Goal: Understand process/instructions

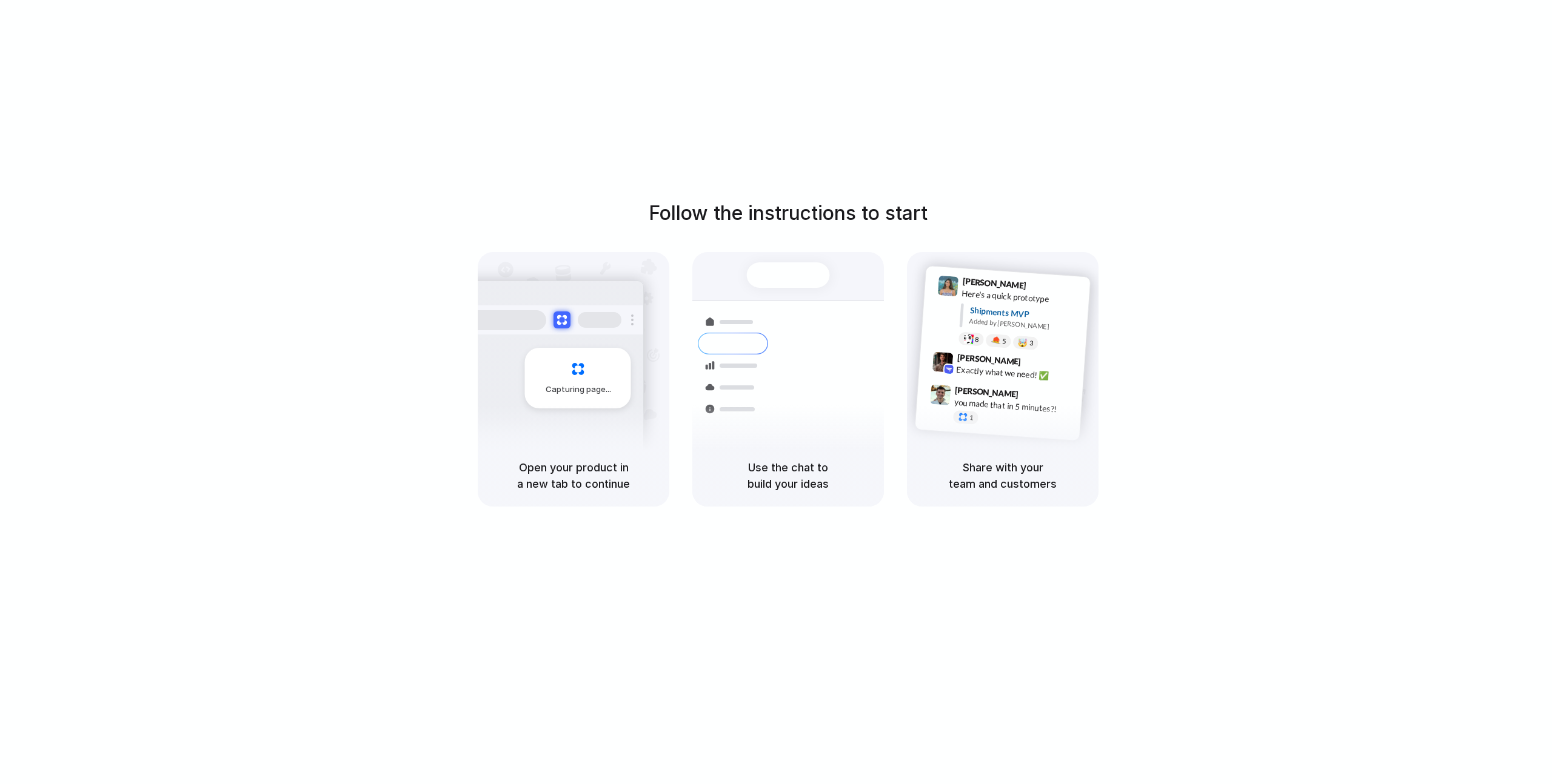
drag, startPoint x: 858, startPoint y: 199, endPoint x: 795, endPoint y: 200, distance: 63.0
click at [857, 198] on h1 "Follow the instructions to start" at bounding box center [788, 213] width 279 height 29
click at [558, 471] on h5 "Open your product in a new tab to continue" at bounding box center [573, 476] width 162 height 33
click at [588, 385] on span "Capturing page" at bounding box center [579, 390] width 67 height 12
click at [563, 482] on h5 "Open your product in a new tab to continue" at bounding box center [573, 476] width 162 height 33
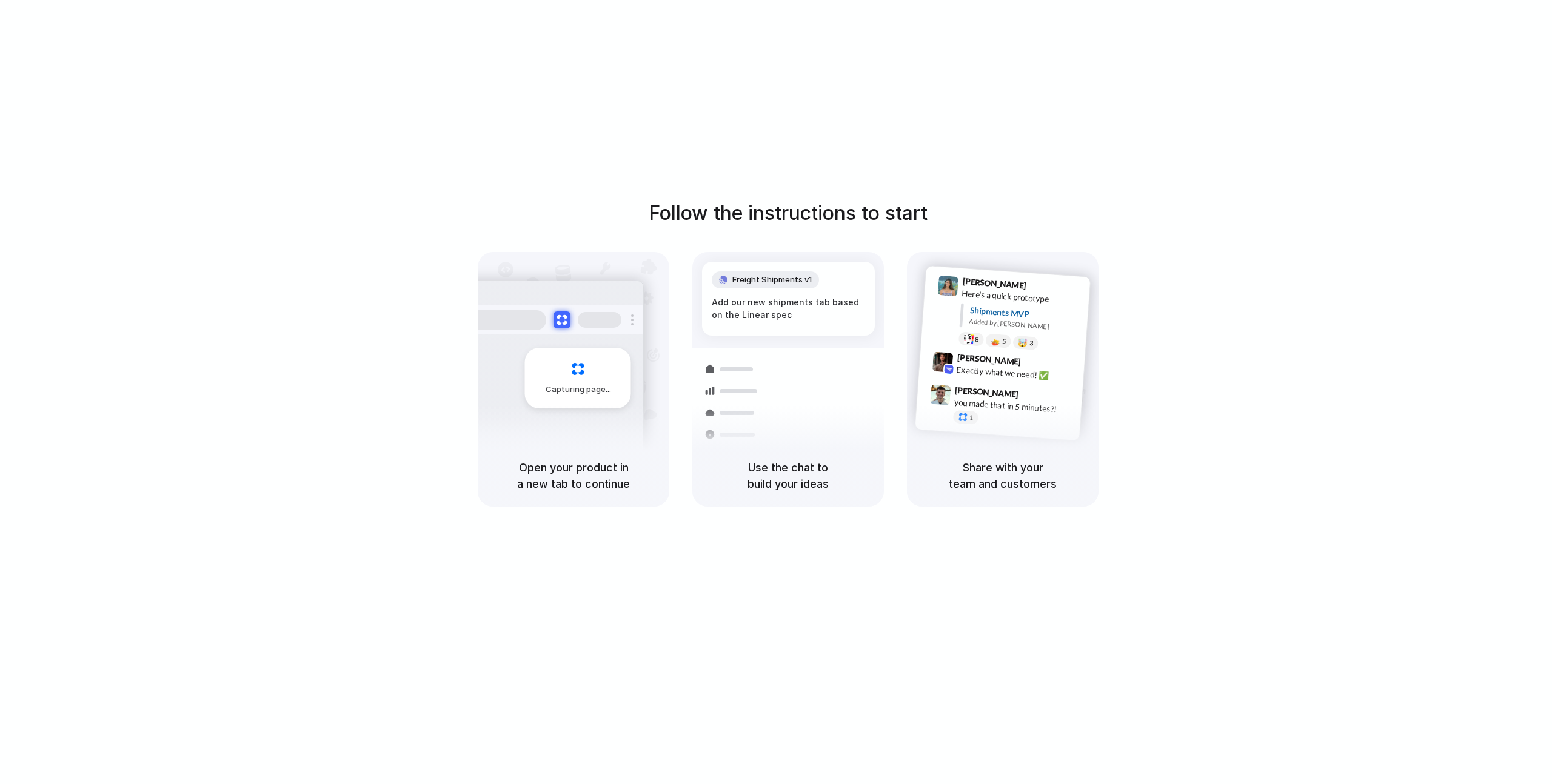
drag, startPoint x: 512, startPoint y: 487, endPoint x: 669, endPoint y: 490, distance: 157.0
click at [669, 490] on div "Capturing page Open your product in a new tab to continue Freight Shipments v1 …" at bounding box center [788, 380] width 621 height 255
drag, startPoint x: 756, startPoint y: 464, endPoint x: 860, endPoint y: 501, distance: 110.4
click at [860, 501] on div "Shipments Container from [GEOGRAPHIC_DATA] 40ft • ETA [DATE] • In transit Expre…" at bounding box center [788, 380] width 192 height 255
